Goal: Check status: Check status

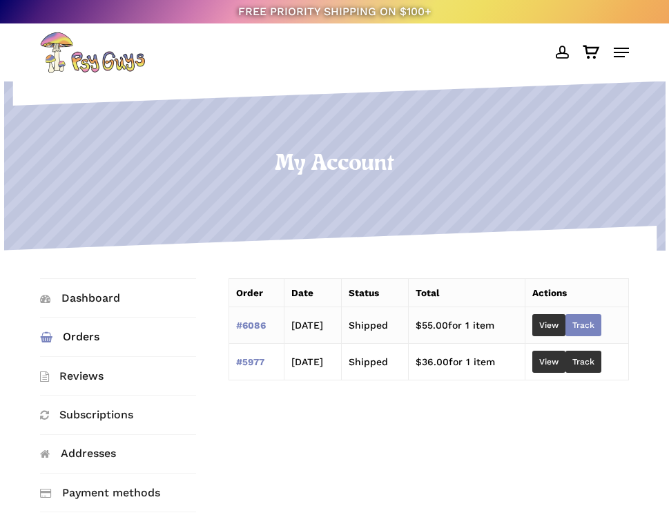
click at [590, 327] on link "Track" at bounding box center [584, 325] width 36 height 22
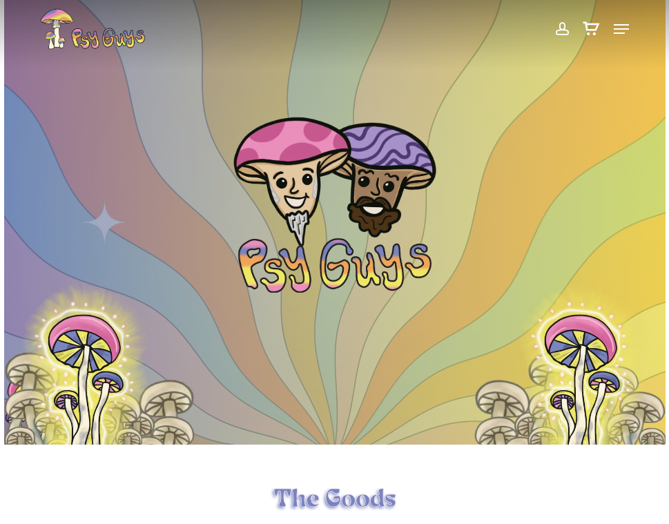
click at [553, 35] on link "account" at bounding box center [562, 28] width 28 height 41
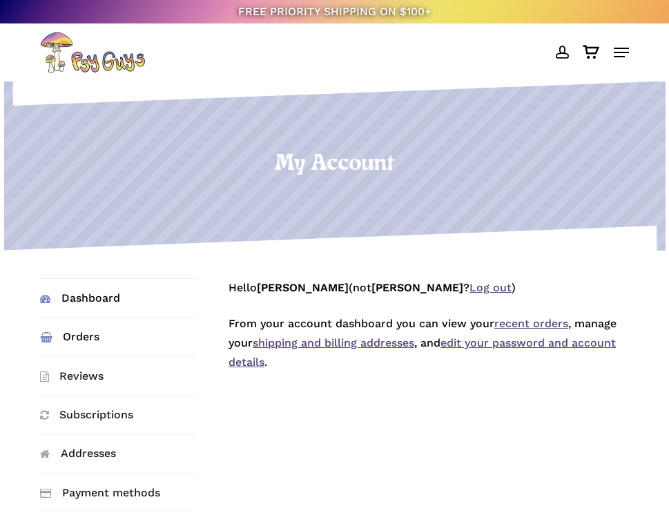
click at [105, 339] on link "Orders" at bounding box center [118, 337] width 156 height 38
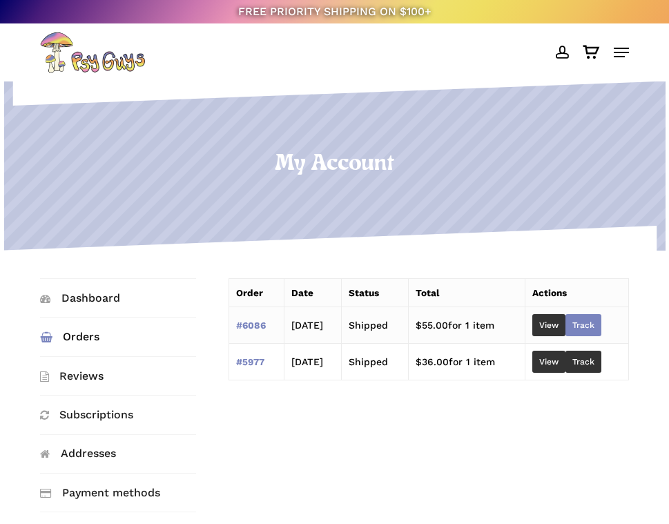
click at [599, 318] on link "Track" at bounding box center [584, 325] width 36 height 22
